Goal: Information Seeking & Learning: Check status

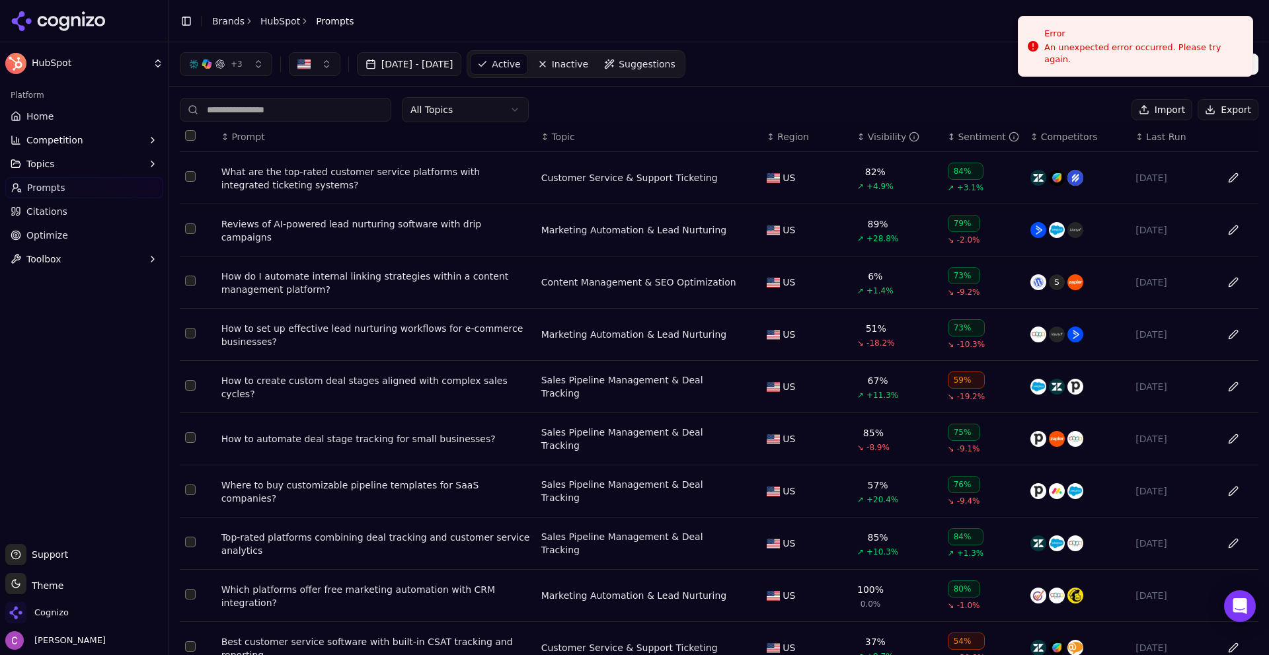
click at [339, 183] on div "What are the top-rated customer service platforms with integrated ticketing sys…" at bounding box center [375, 178] width 309 height 26
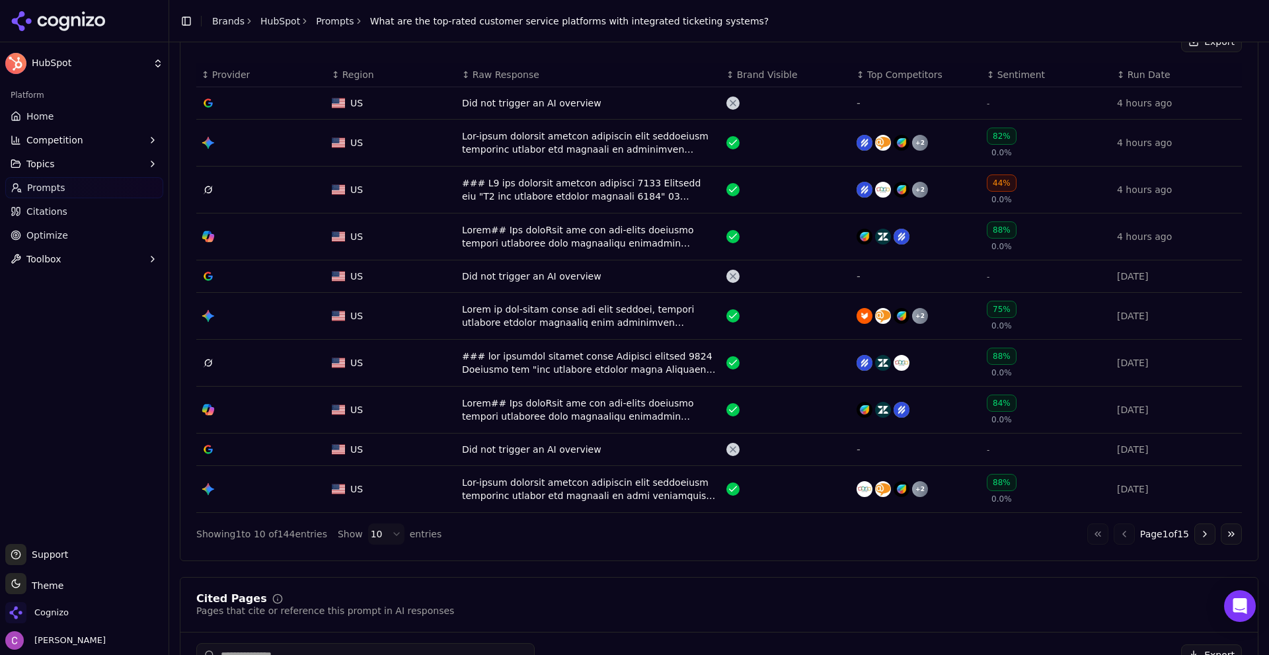
scroll to position [595, 0]
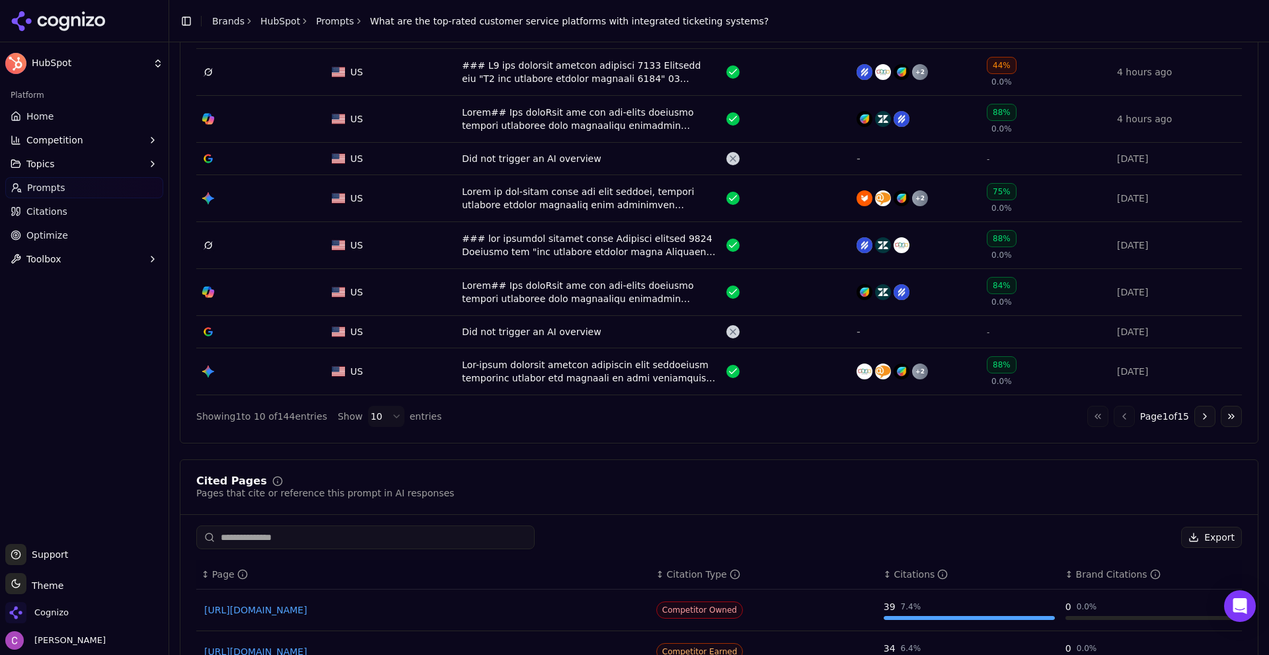
click at [1195, 420] on button "Go to next page" at bounding box center [1205, 416] width 21 height 21
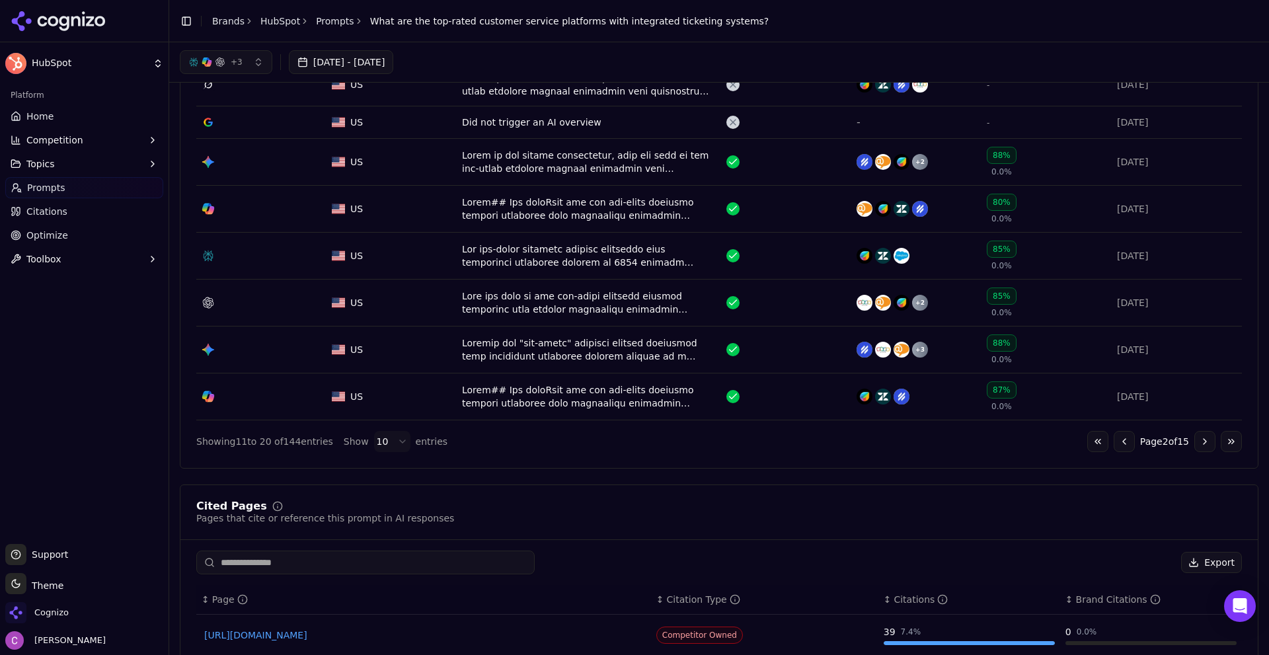
scroll to position [463, 0]
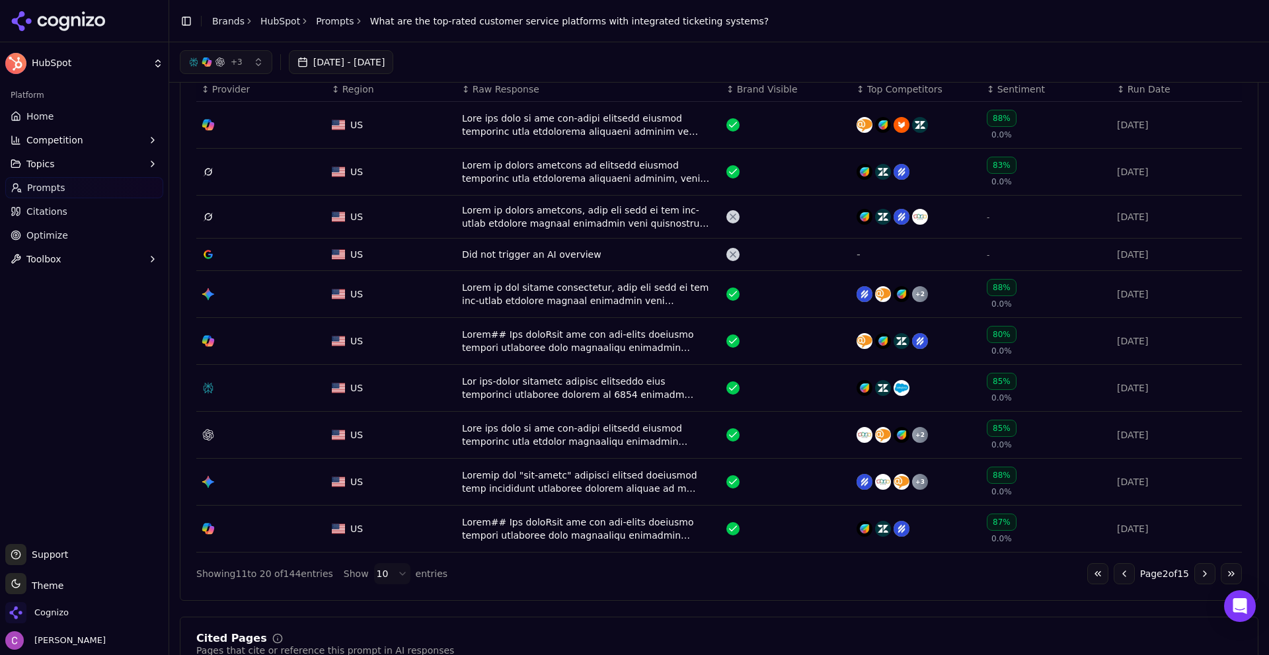
click at [643, 397] on div "Data table" at bounding box center [589, 388] width 254 height 26
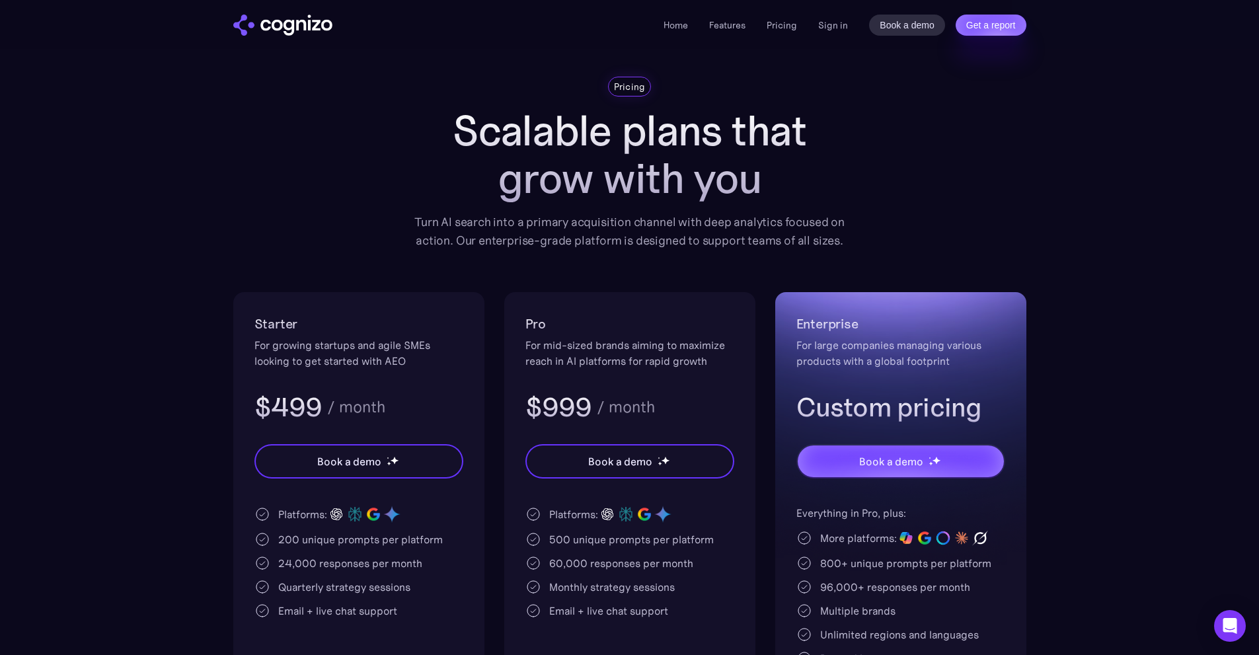
scroll to position [66, 0]
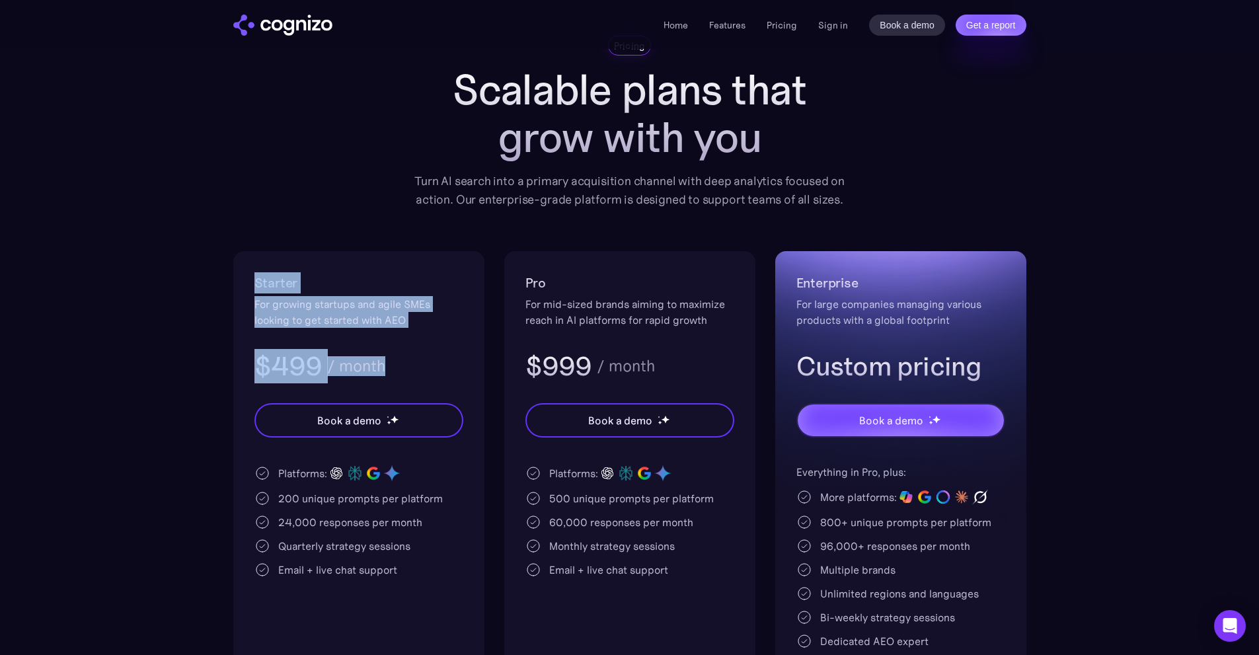
drag, startPoint x: 251, startPoint y: 289, endPoint x: 401, endPoint y: 333, distance: 156.3
click at [401, 333] on div "Starter For growing startups and agile SMEs looking to get started with AEO $49…" at bounding box center [358, 493] width 251 height 485
click at [452, 372] on div "$499 / month" at bounding box center [359, 366] width 209 height 34
drag, startPoint x: 231, startPoint y: 275, endPoint x: 417, endPoint y: 354, distance: 202.0
click at [417, 354] on section "Pricing Scalable plans that grow with you Turn AI search into a primary acquisi…" at bounding box center [629, 386] width 1259 height 701
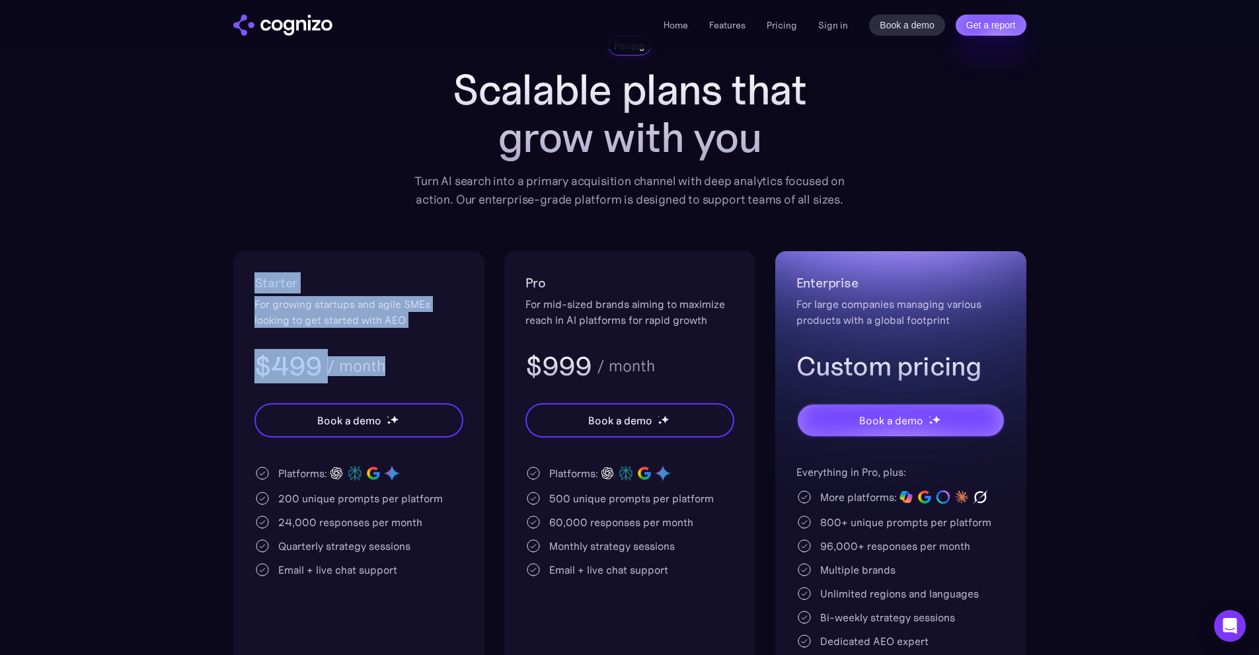
click at [419, 355] on div "$499 / month" at bounding box center [359, 366] width 209 height 34
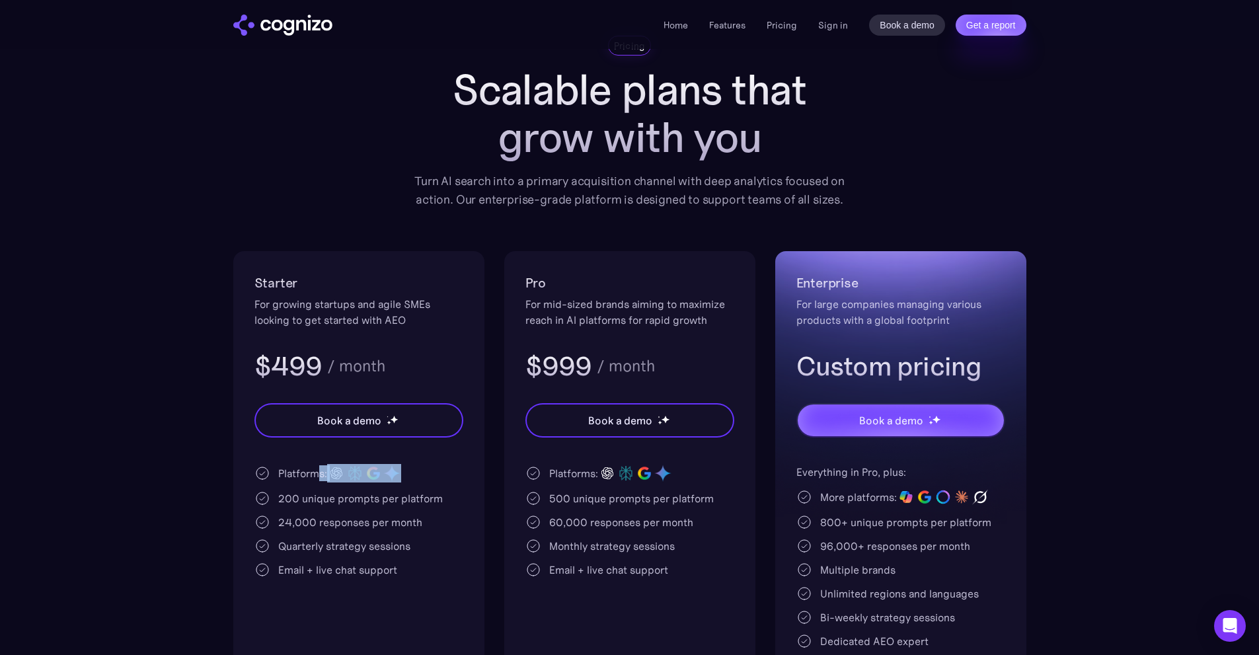
drag, startPoint x: 321, startPoint y: 479, endPoint x: 415, endPoint y: 477, distance: 93.9
click at [414, 477] on div "Platforms:" at bounding box center [359, 473] width 209 height 19
click at [433, 476] on div "Platforms:" at bounding box center [359, 473] width 209 height 19
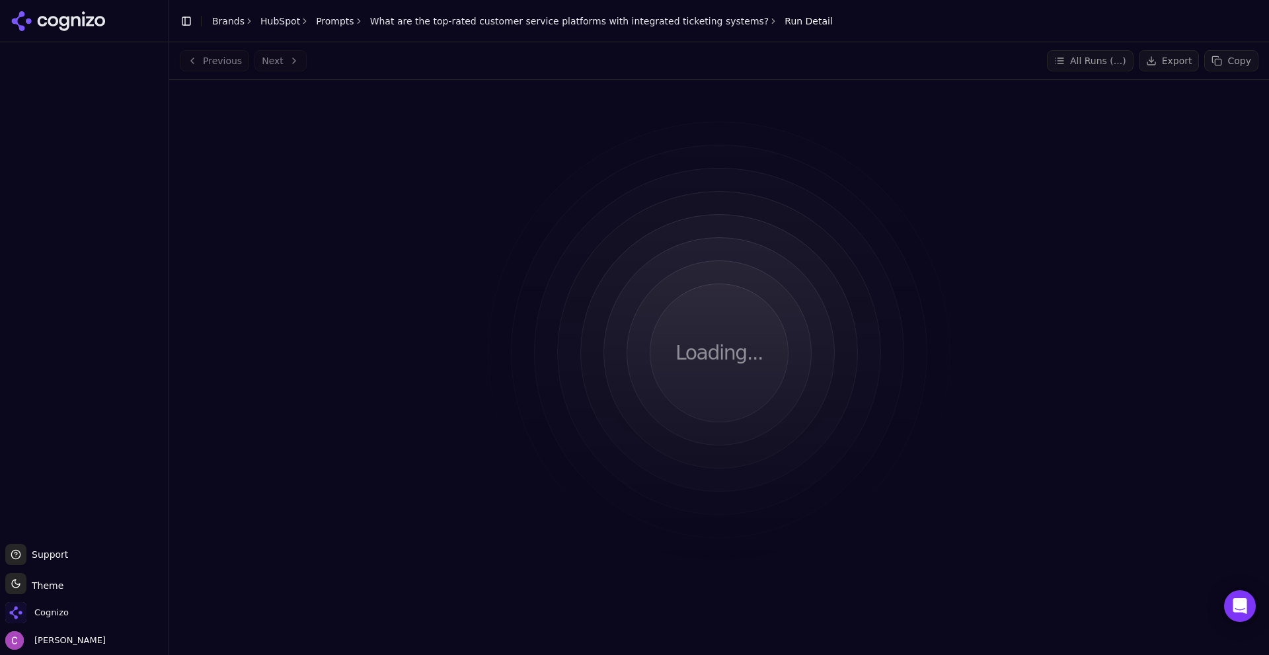
click at [340, 291] on div "Loading..." at bounding box center [719, 353] width 1079 height 525
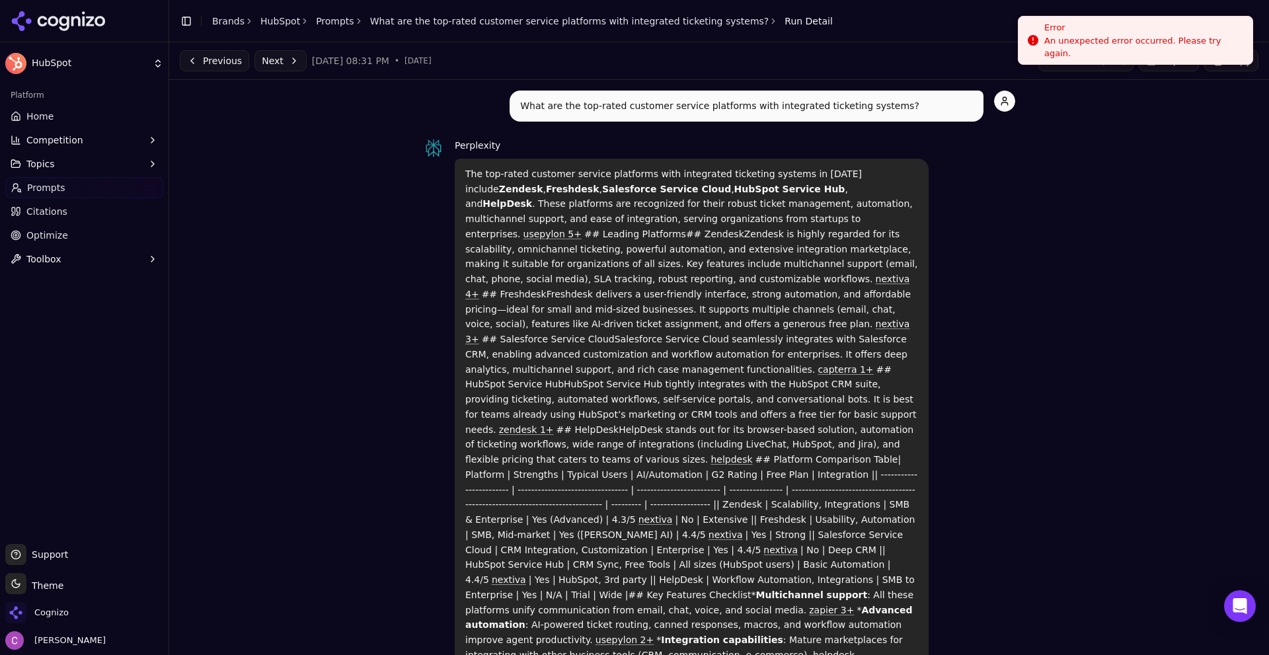
drag, startPoint x: 1089, startPoint y: 50, endPoint x: 1095, endPoint y: 52, distance: 7.1
click at [1090, 50] on div "An unexpected error occurred. Please try again." at bounding box center [1144, 47] width 198 height 24
click at [563, 258] on p "The top-rated customer service platforms with integrated ticketing systems in 2…" at bounding box center [691, 437] width 453 height 541
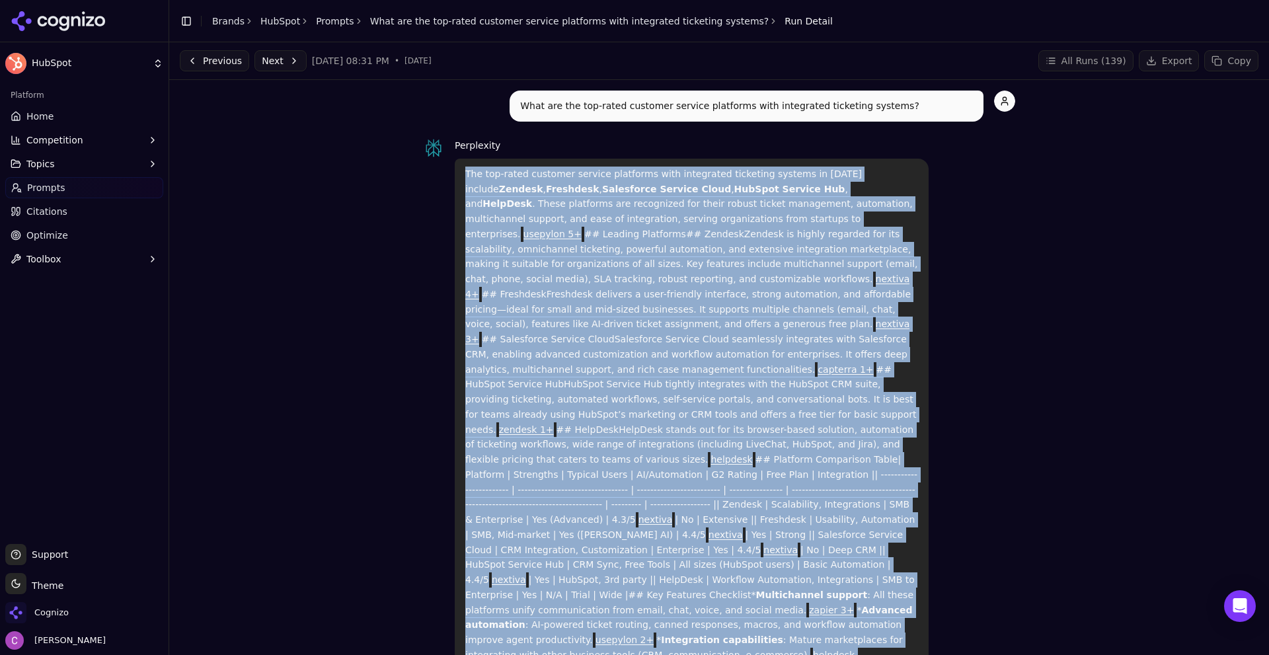
drag, startPoint x: 459, startPoint y: 172, endPoint x: 919, endPoint y: 593, distance: 623.8
click at [919, 593] on div "The top-rated customer service platforms with integrated ticketing systems in 2…" at bounding box center [692, 437] width 474 height 557
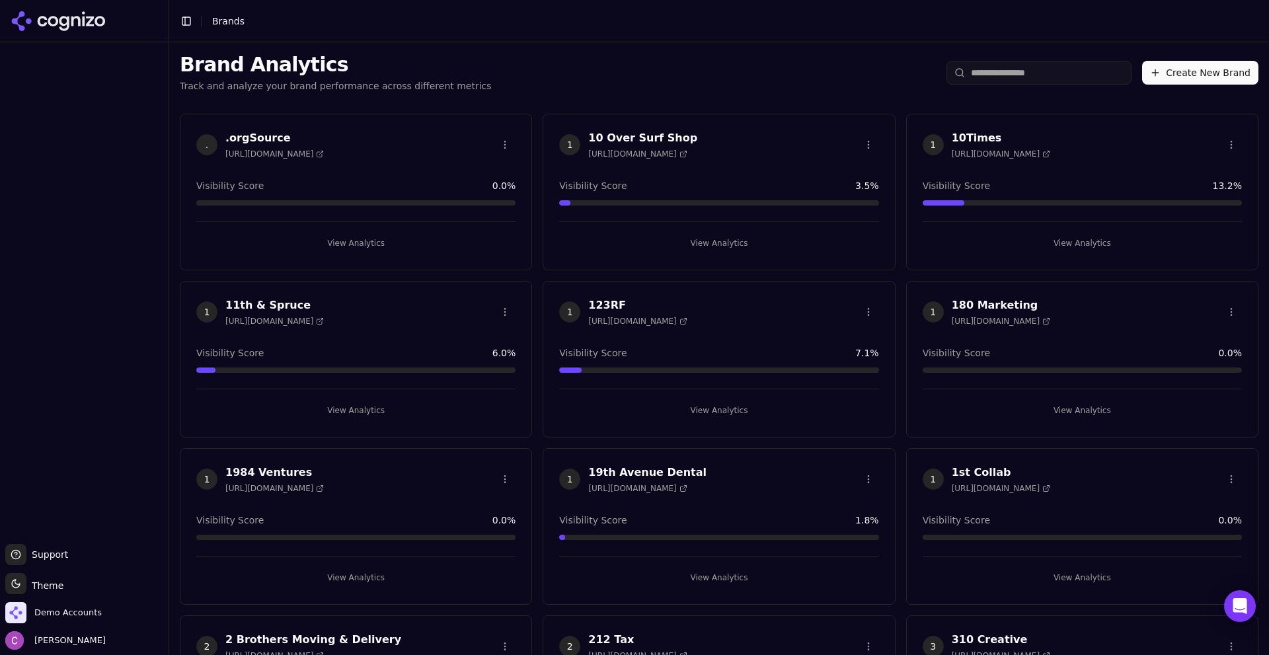
click at [1060, 80] on input "search" at bounding box center [1039, 73] width 185 height 24
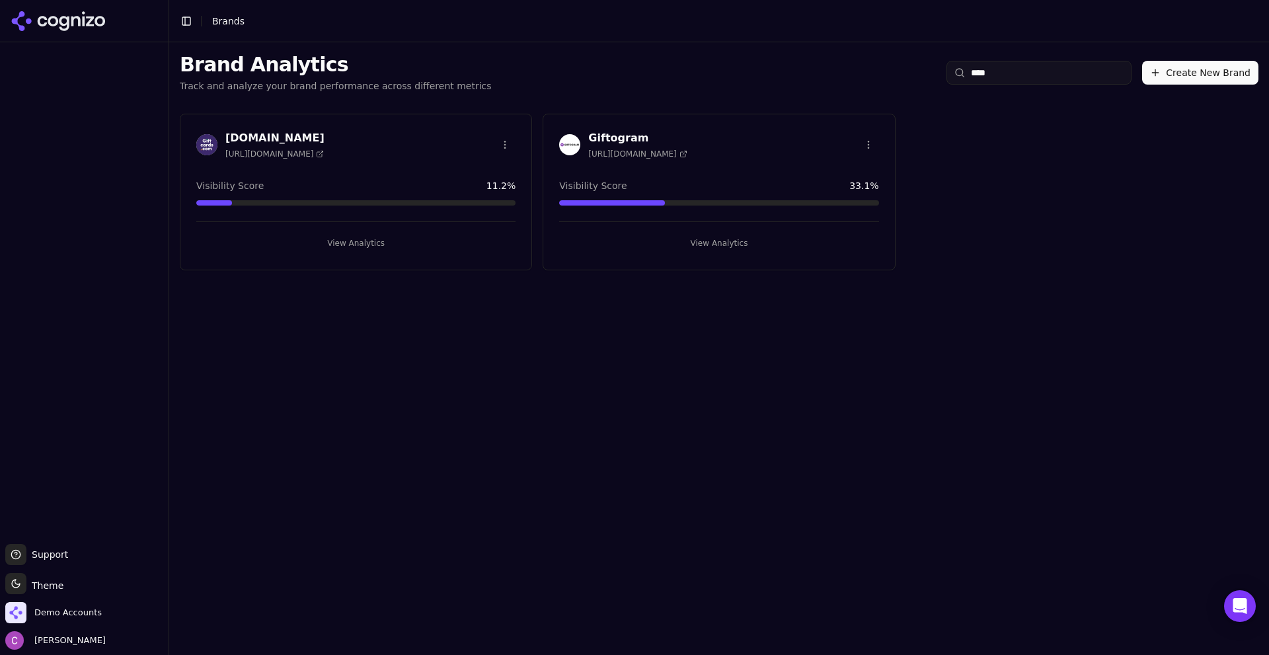
type input "****"
click at [687, 251] on button "View Analytics" at bounding box center [718, 243] width 319 height 21
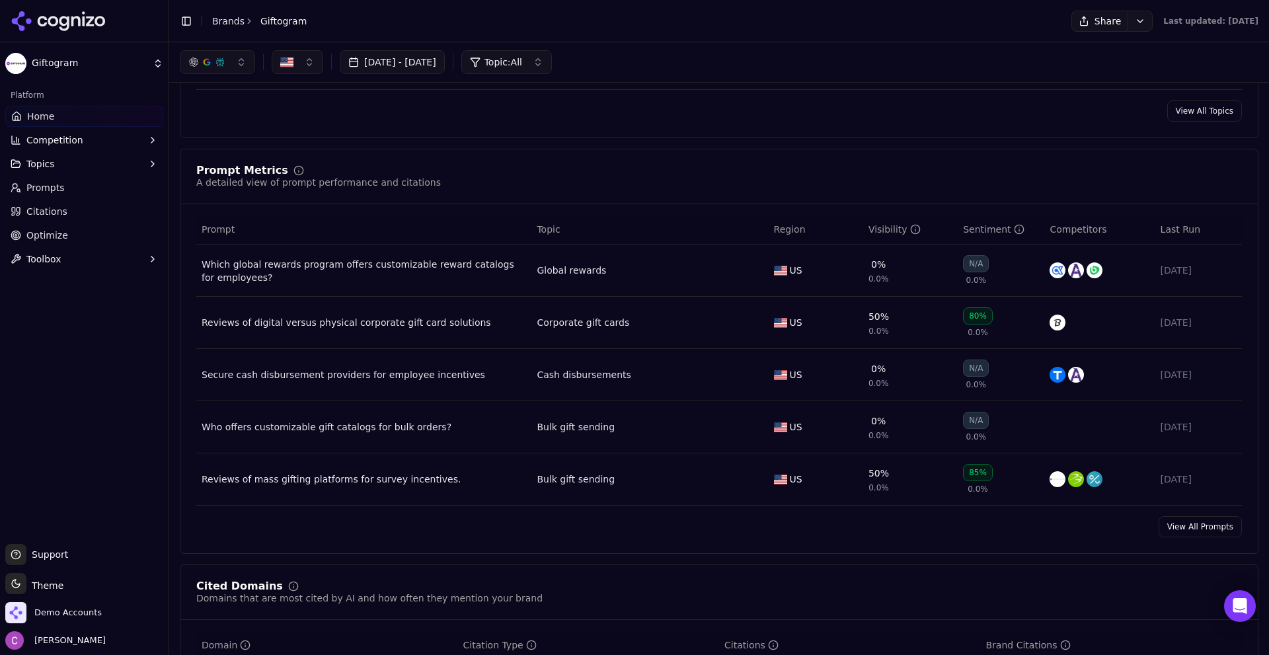
scroll to position [859, 0]
click at [1207, 522] on link "View All Prompts" at bounding box center [1200, 528] width 83 height 21
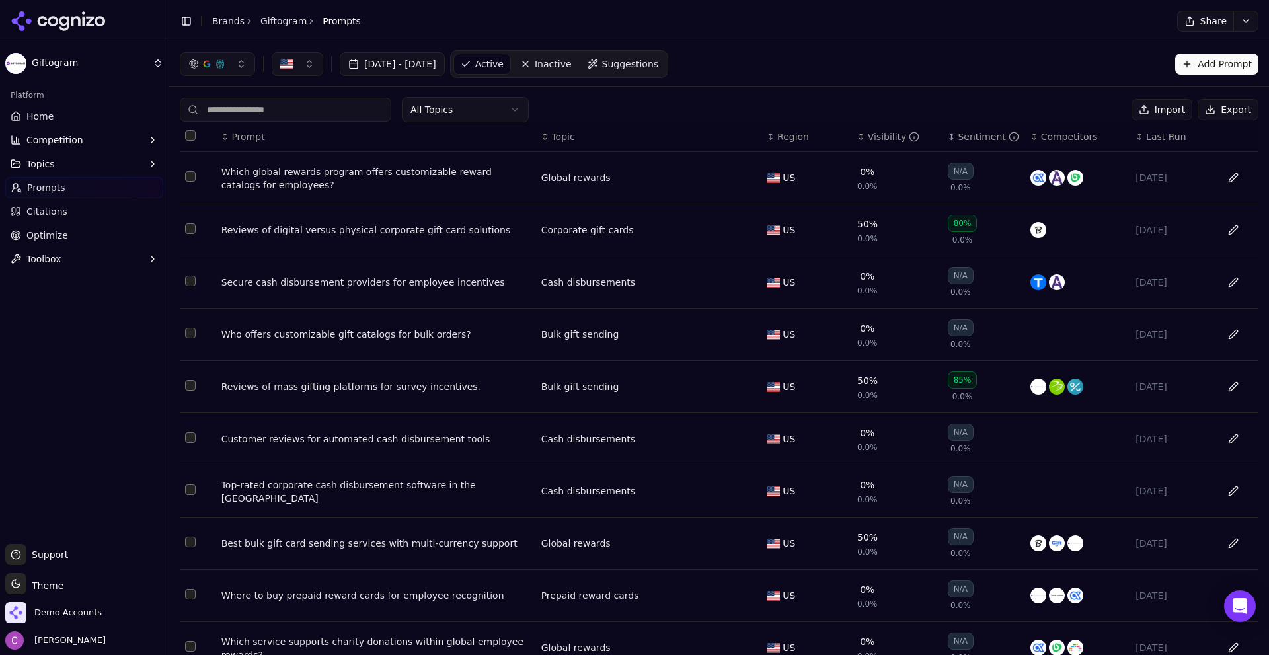
click at [865, 127] on th "↕ Visibility" at bounding box center [897, 137] width 91 height 30
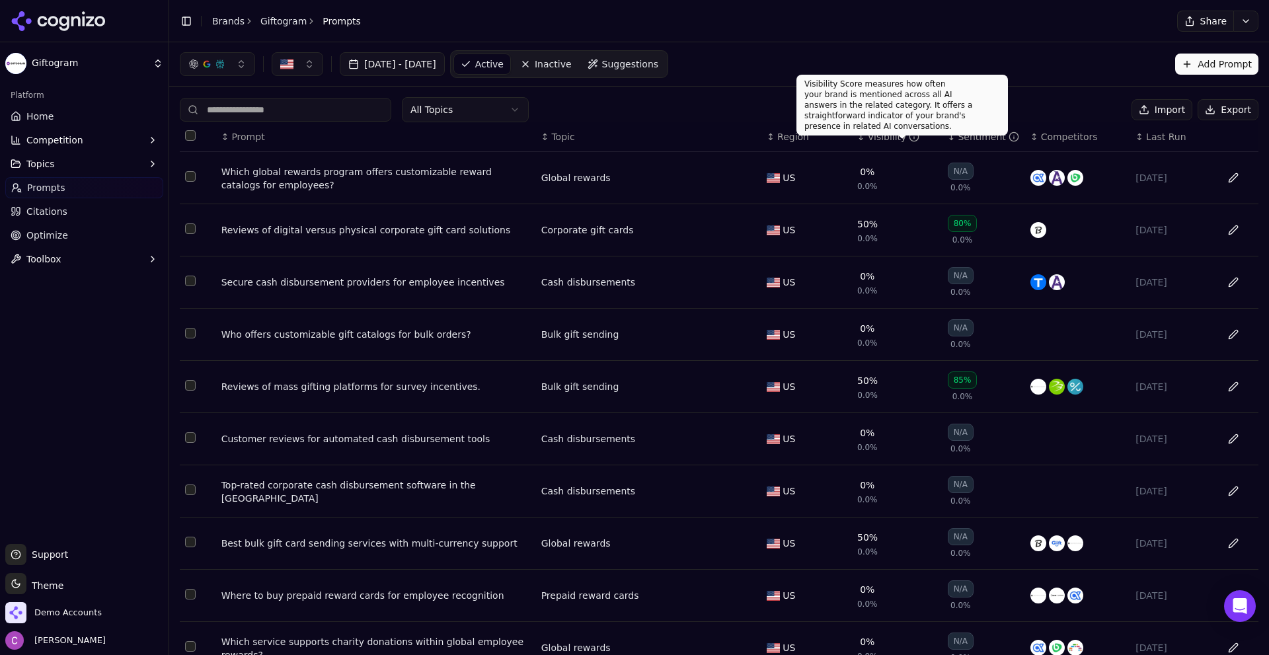
click at [883, 142] on div "Visibility" at bounding box center [894, 136] width 52 height 13
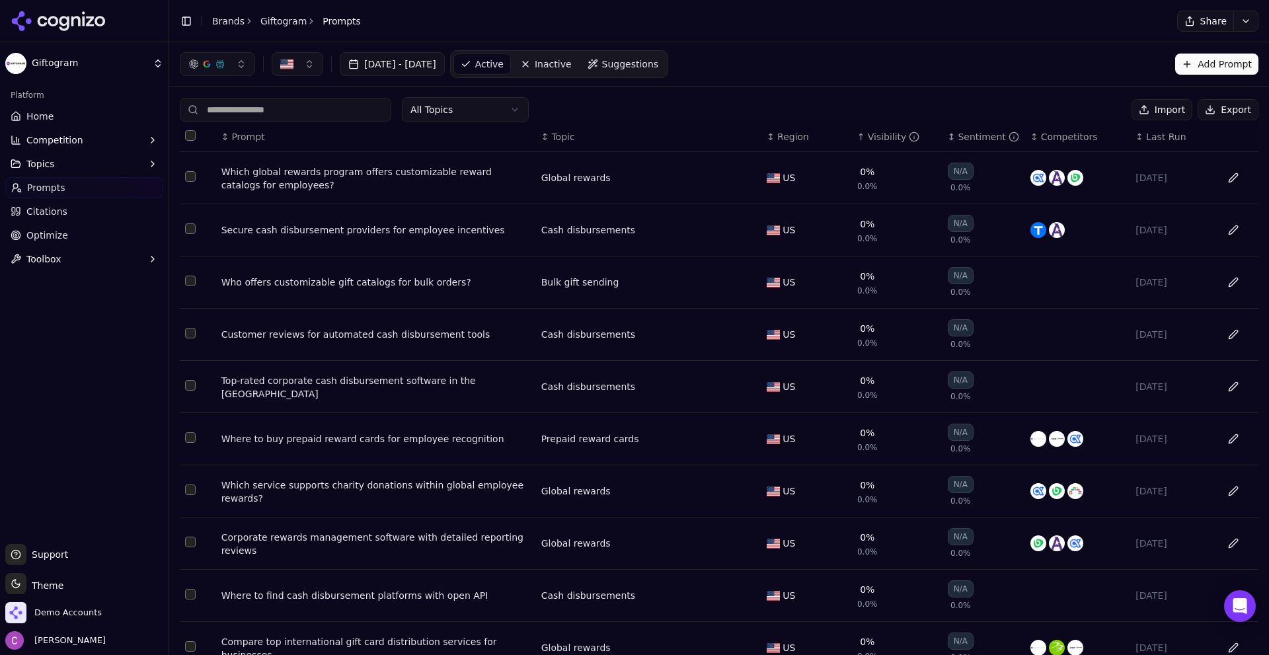
click at [883, 142] on div "Visibility" at bounding box center [894, 136] width 52 height 13
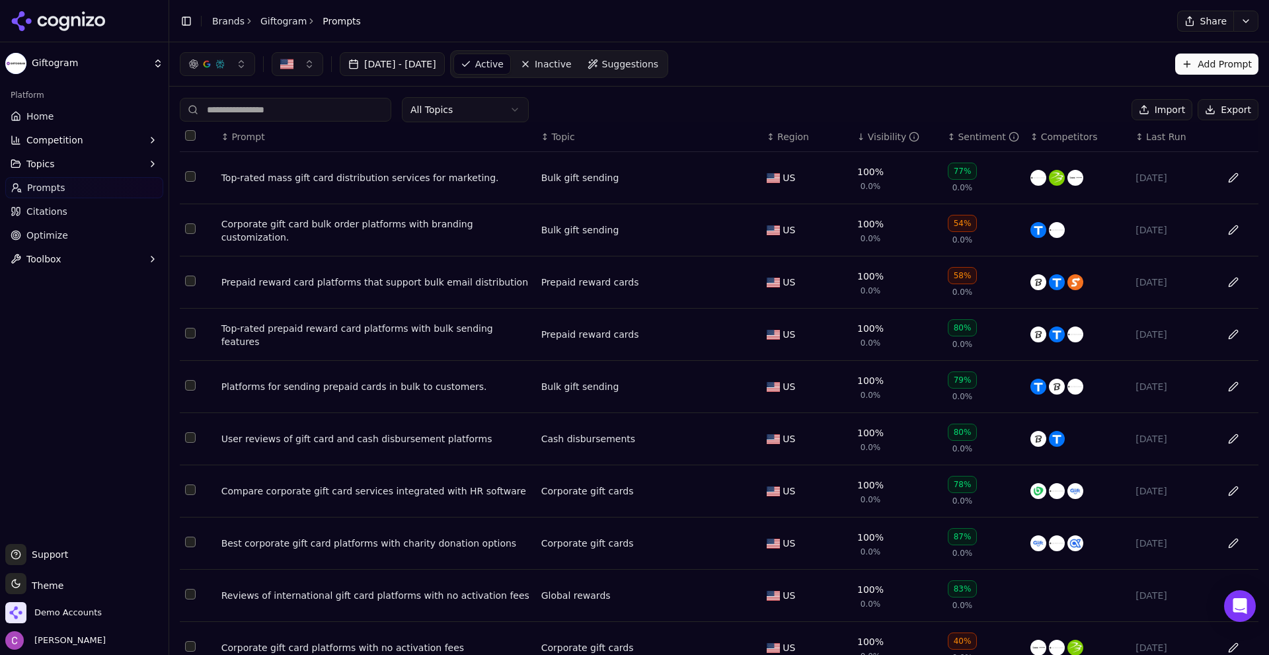
click at [452, 235] on div "Corporate gift card bulk order platforms with branding customization." at bounding box center [375, 231] width 309 height 26
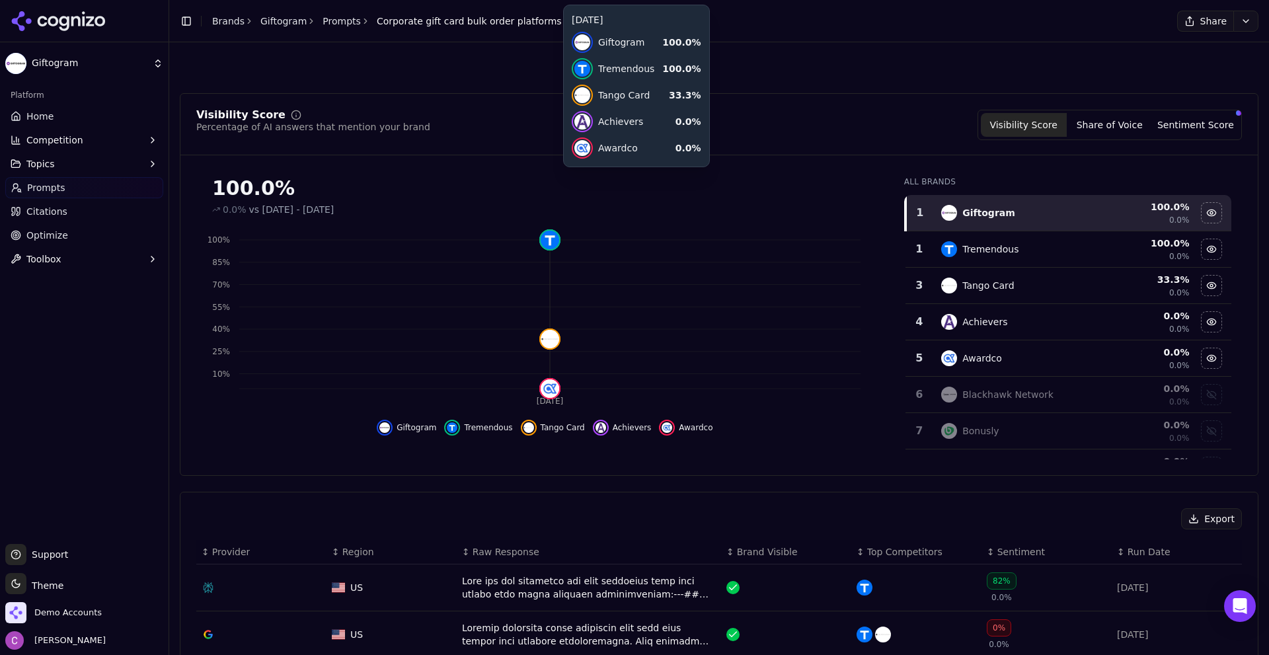
scroll to position [198, 0]
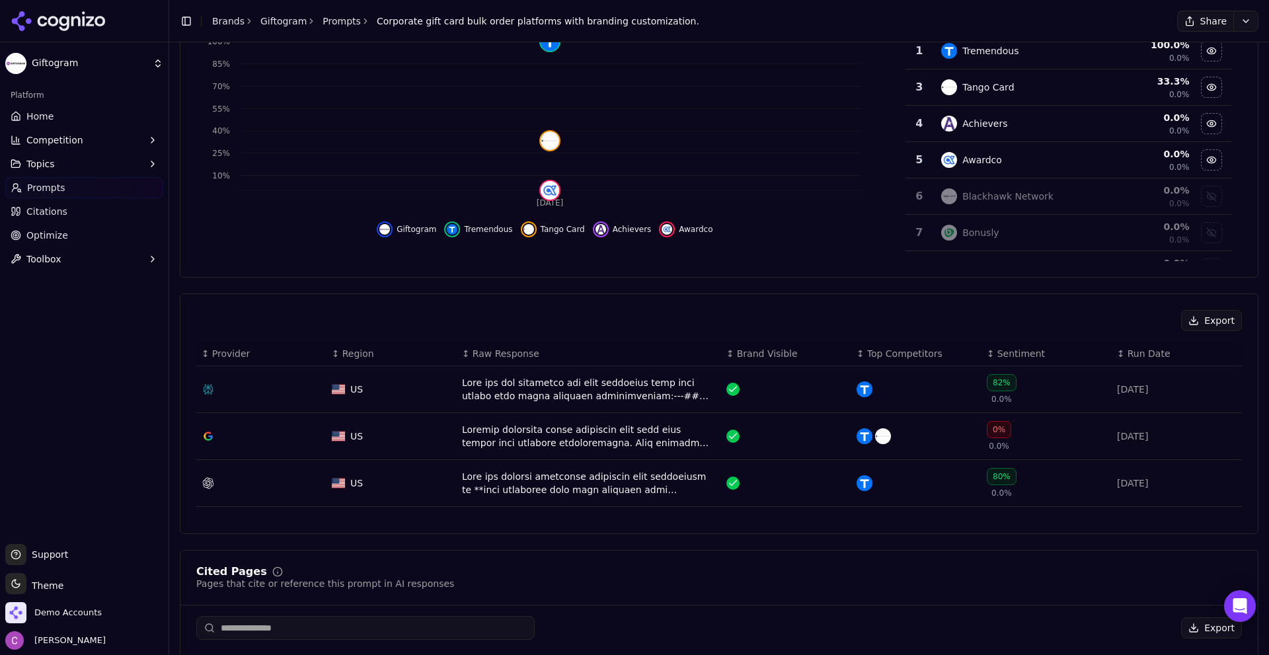
click at [528, 447] on div "Data table" at bounding box center [589, 436] width 254 height 26
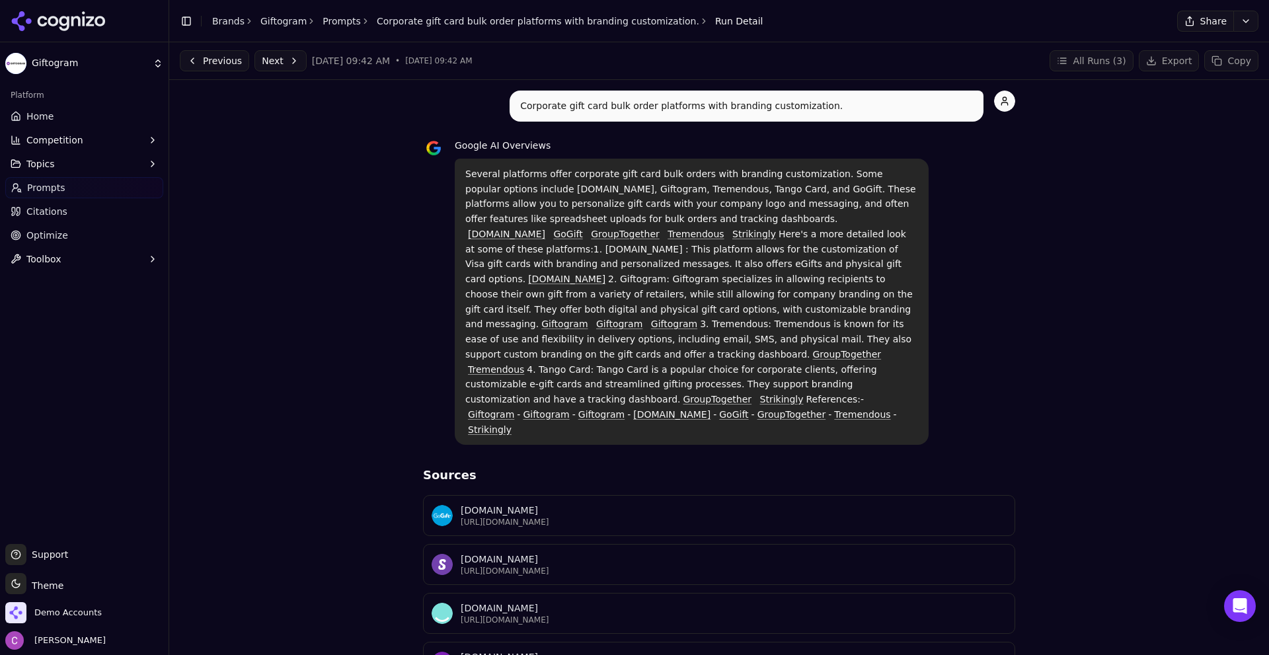
scroll to position [189, 0]
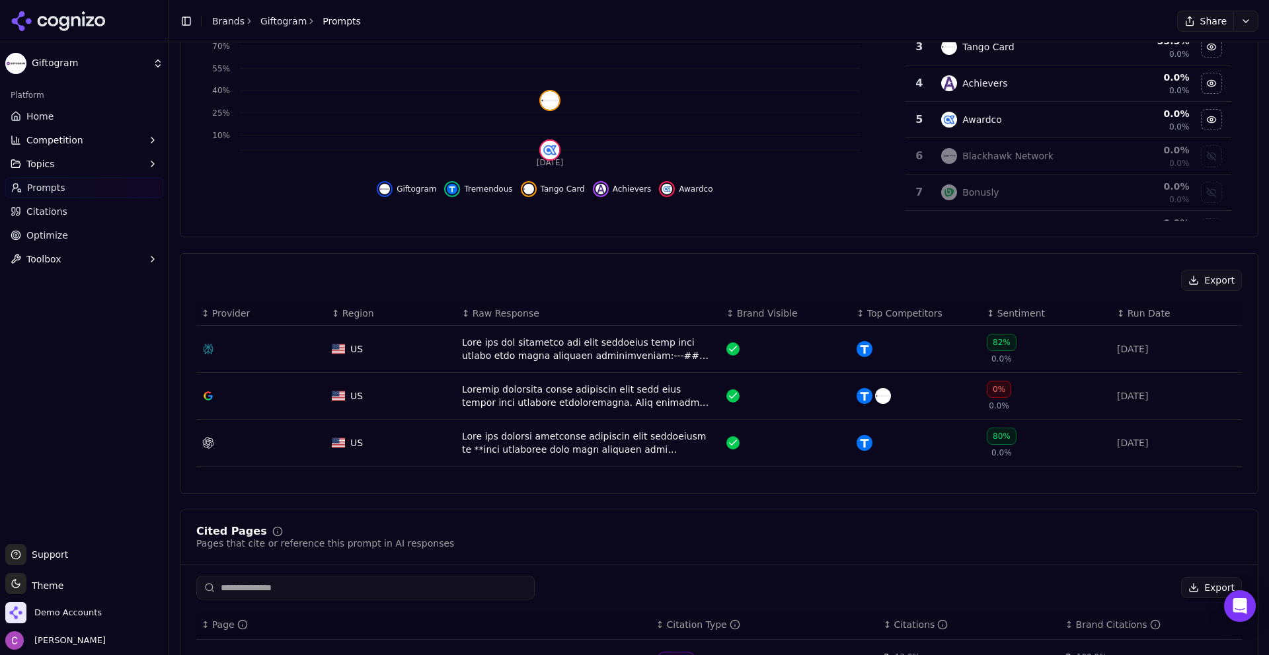
scroll to position [569, 0]
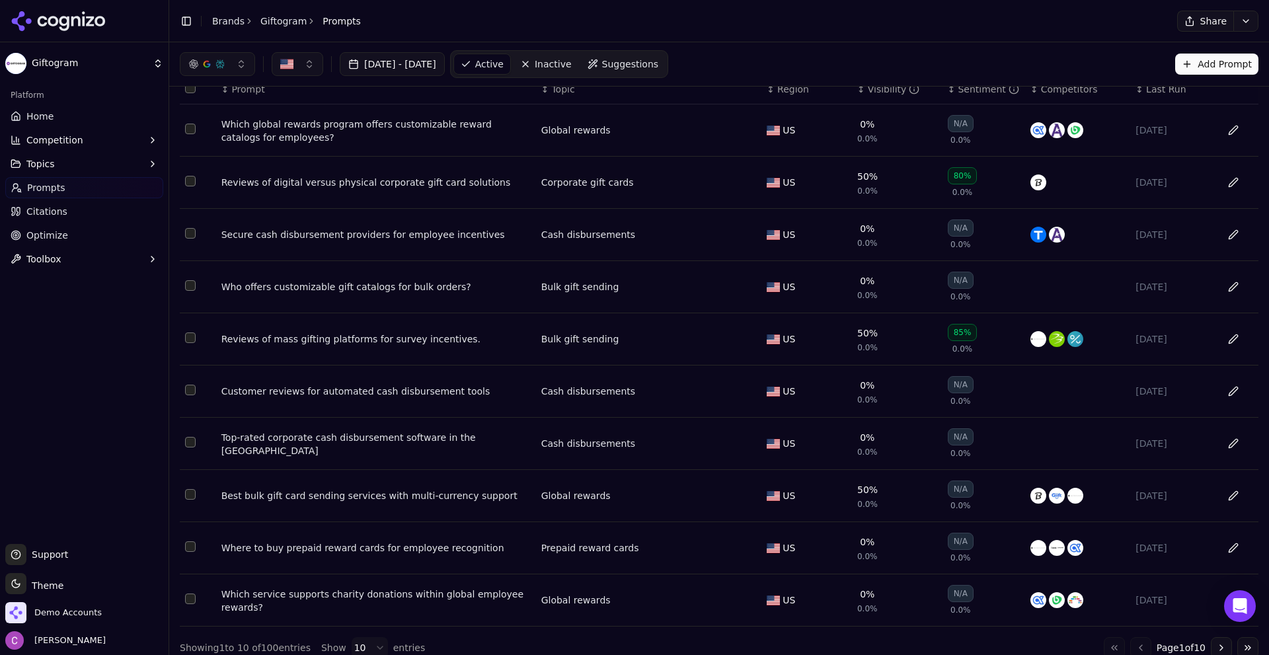
scroll to position [61, 0]
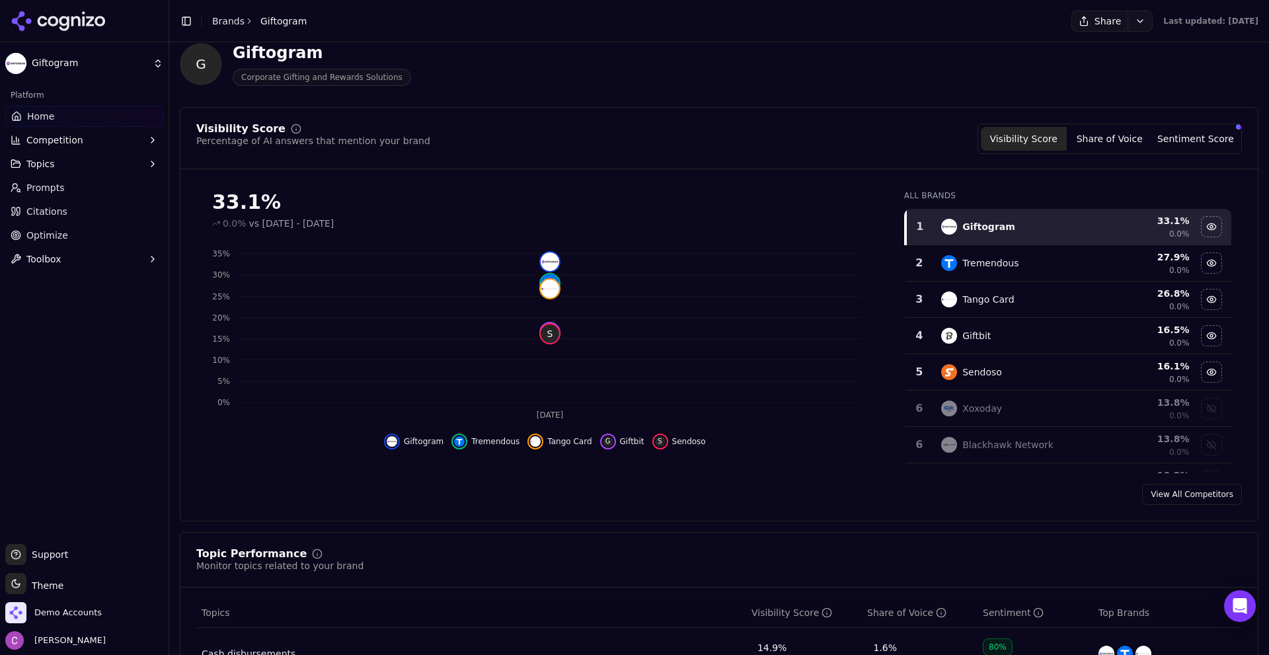
scroll to position [855, 0]
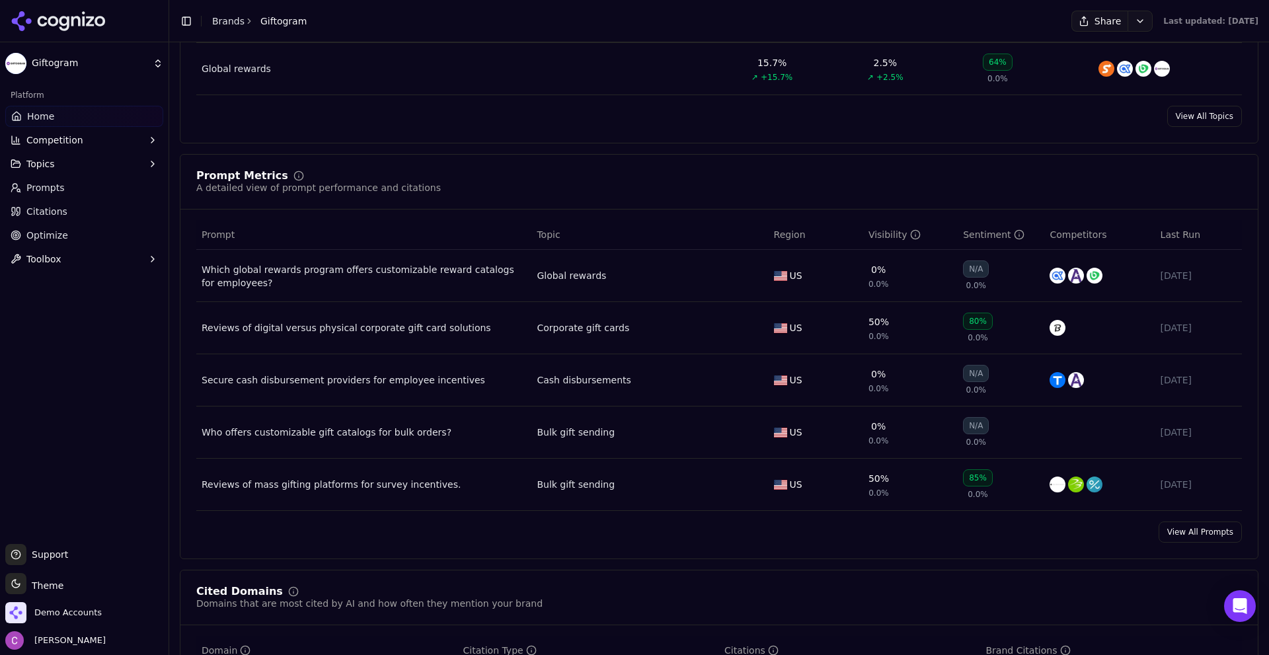
click at [71, 208] on link "Citations" at bounding box center [84, 211] width 158 height 21
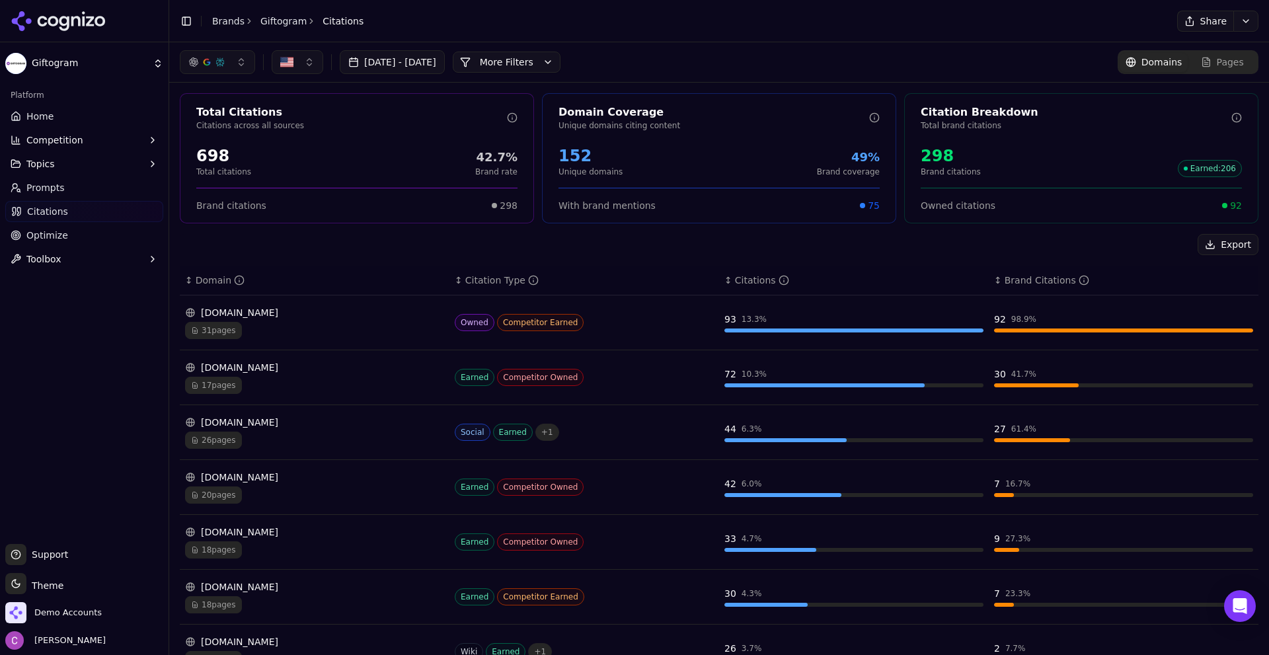
drag, startPoint x: 916, startPoint y: 153, endPoint x: 1034, endPoint y: 175, distance: 119.8
click at [980, 166] on div "298 Brand citations Earned : 206" at bounding box center [1081, 161] width 321 height 32
click at [1038, 175] on div "298 Brand citations Earned : 206" at bounding box center [1081, 161] width 321 height 32
click at [555, 242] on div "Export" at bounding box center [719, 244] width 1079 height 21
drag, startPoint x: 914, startPoint y: 147, endPoint x: 992, endPoint y: 153, distance: 78.2
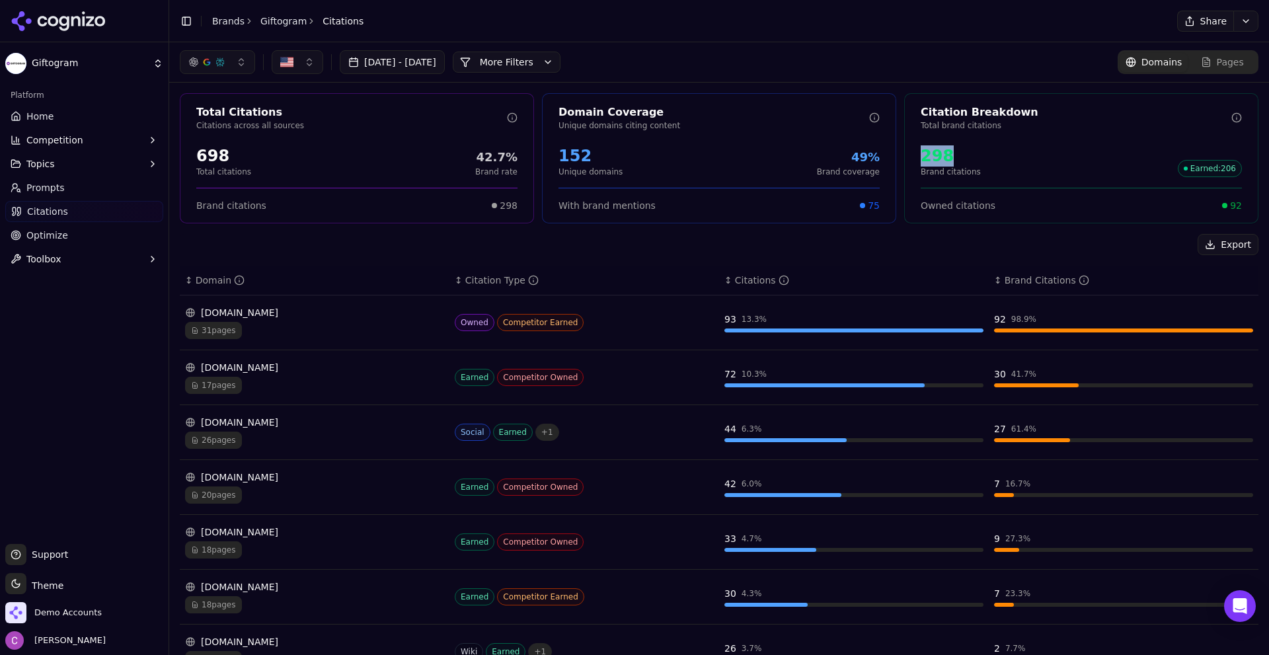
click at [988, 152] on div "298 Brand citations Earned : 206" at bounding box center [1081, 161] width 353 height 42
click at [658, 165] on div "152 Unique domains 49% Brand coverage" at bounding box center [719, 161] width 353 height 42
drag, startPoint x: 193, startPoint y: 167, endPoint x: 331, endPoint y: 171, distance: 137.6
click at [310, 171] on div "698 Total citations 42.7% Brand rate" at bounding box center [356, 161] width 353 height 42
click at [331, 171] on div "698 Total citations 42.7% Brand rate" at bounding box center [356, 161] width 321 height 32
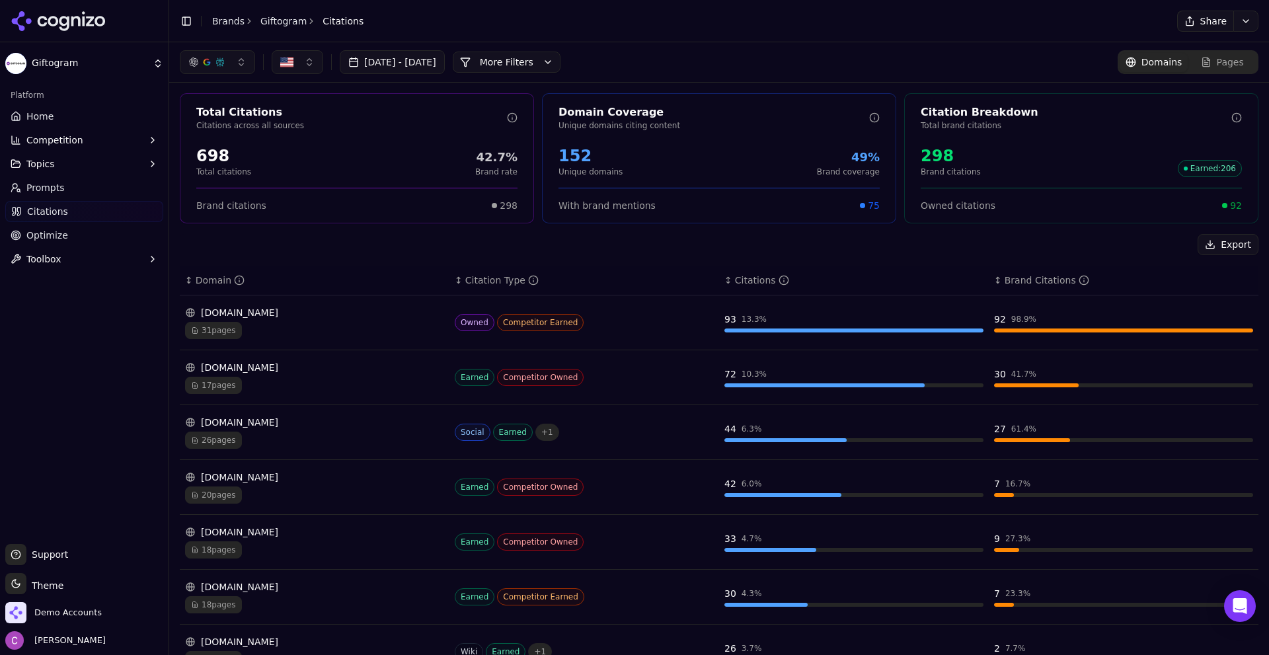
click at [450, 253] on div "Export" at bounding box center [719, 244] width 1079 height 21
click at [68, 114] on link "Home" at bounding box center [84, 116] width 158 height 21
